Goal: Information Seeking & Learning: Learn about a topic

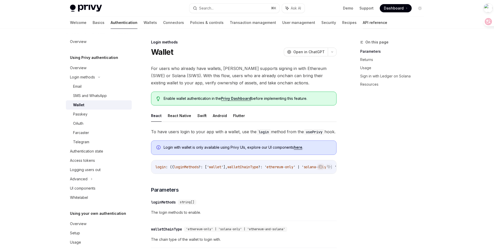
click at [363, 22] on link "API reference" at bounding box center [375, 22] width 24 height 12
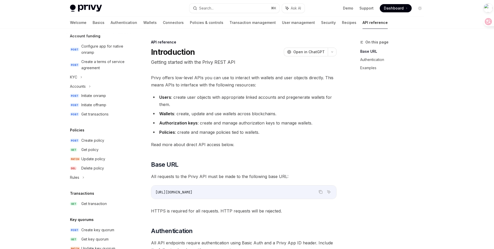
scroll to position [282, 0]
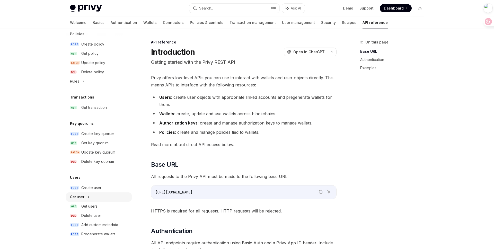
click at [90, 198] on div "Get user" at bounding box center [99, 196] width 66 height 9
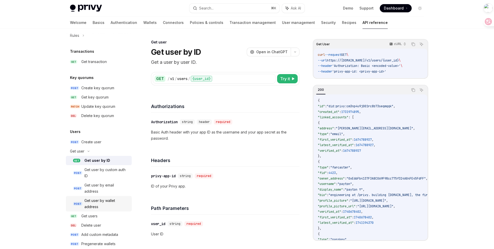
scroll to position [338, 0]
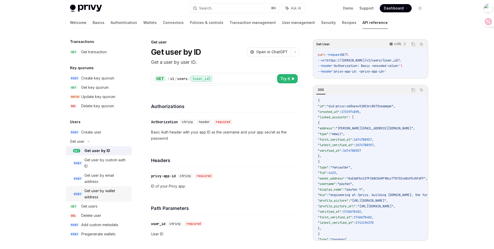
click at [112, 193] on div "Get user by wallet address" at bounding box center [106, 194] width 44 height 12
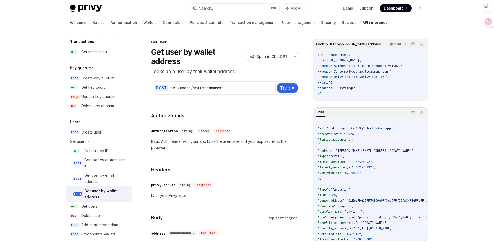
click at [97, 217] on div "Delete user" at bounding box center [91, 215] width 20 height 6
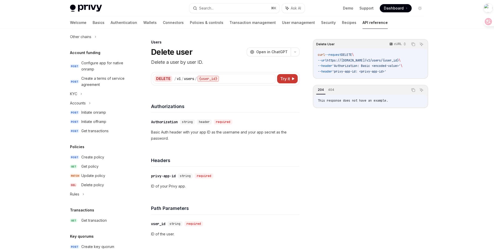
scroll to position [338, 0]
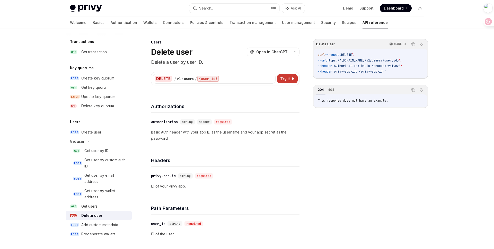
click at [393, 172] on div "Delete User cURL Copy Ask AI curl --request DELETE \ --url https://[DOMAIN_NAME…" at bounding box center [370, 144] width 115 height 210
click at [111, 149] on div "Get user by ID" at bounding box center [106, 151] width 44 height 6
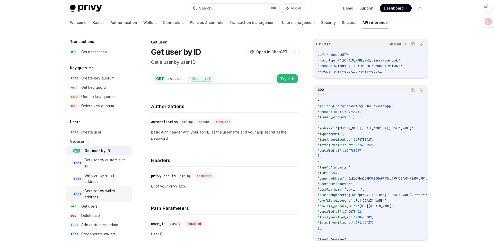
click at [97, 199] on div "Get user by wallet address" at bounding box center [106, 194] width 44 height 12
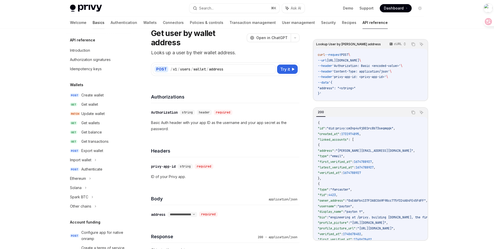
click at [93, 23] on link "Basics" at bounding box center [99, 22] width 12 height 12
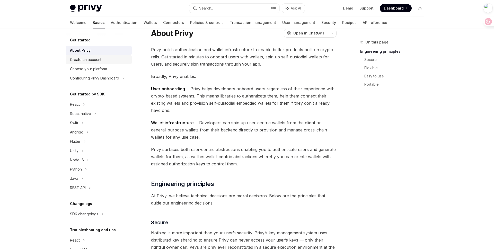
click at [90, 55] on link "Create an account" at bounding box center [99, 59] width 66 height 9
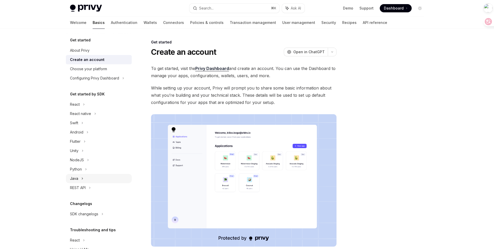
scroll to position [25, 0]
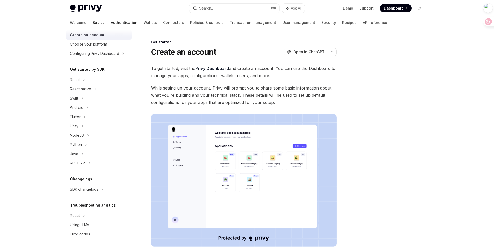
click at [111, 20] on link "Authentication" at bounding box center [124, 22] width 26 height 12
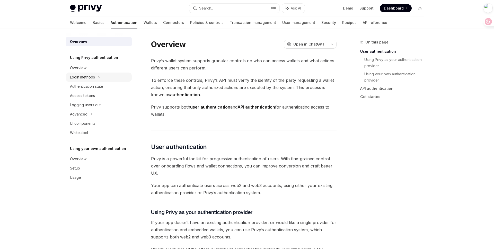
click at [92, 76] on div "Login methods" at bounding box center [82, 77] width 25 height 6
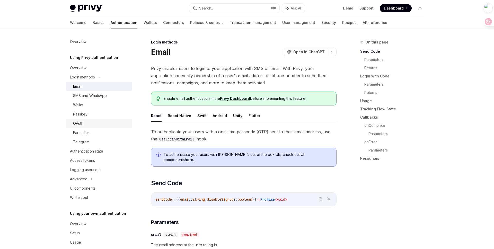
click at [91, 123] on div "OAuth" at bounding box center [101, 123] width 56 height 6
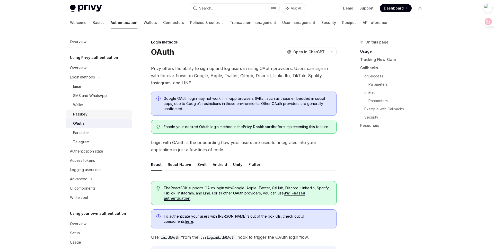
click at [92, 114] on div "Passkey" at bounding box center [101, 114] width 56 height 6
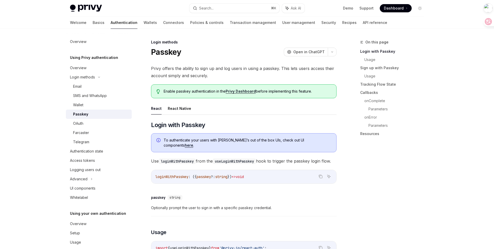
click at [382, 182] on div "On this page Login with Passkey Usage Sign up with Passkey Usage Tracking Flow …" at bounding box center [389, 144] width 78 height 210
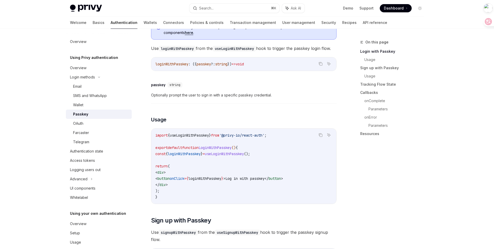
scroll to position [116, 0]
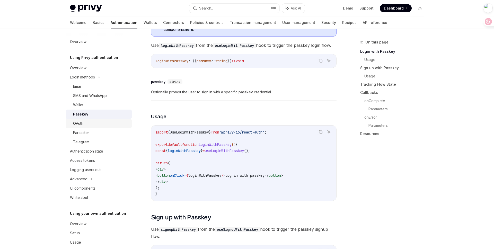
click at [81, 124] on div "OAuth" at bounding box center [78, 123] width 10 height 6
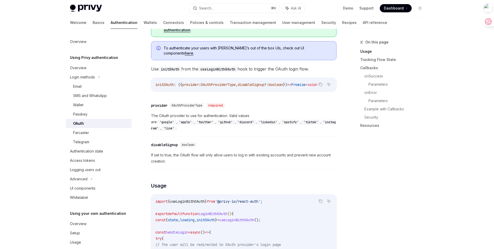
scroll to position [174, 0]
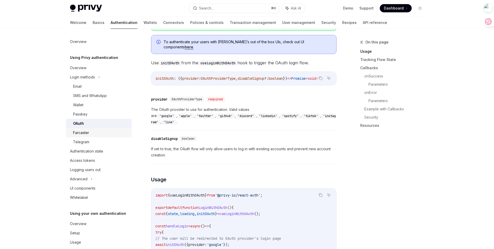
click at [85, 135] on div "Farcaster" at bounding box center [81, 133] width 16 height 6
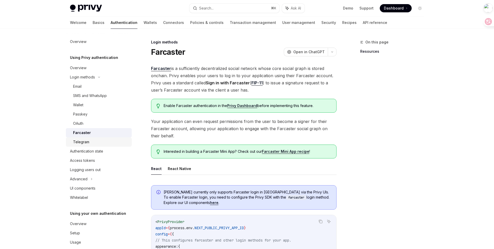
click at [83, 141] on div "Telegram" at bounding box center [81, 142] width 16 height 6
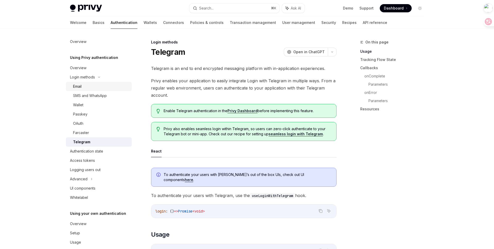
click at [84, 88] on div "Email" at bounding box center [101, 86] width 56 height 6
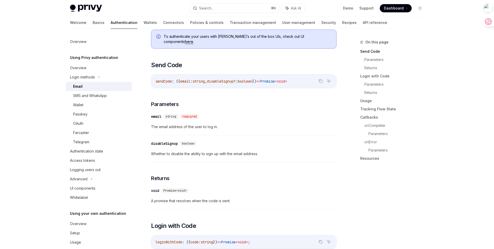
scroll to position [120, 0]
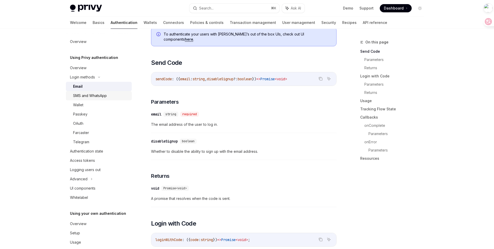
click at [89, 98] on div "SMS and WhatsApp" at bounding box center [90, 96] width 34 height 6
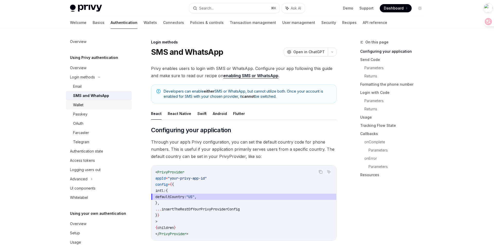
click at [124, 102] on div "Wallet" at bounding box center [101, 105] width 56 height 6
type textarea "*"
